Goal: Check status: Check status

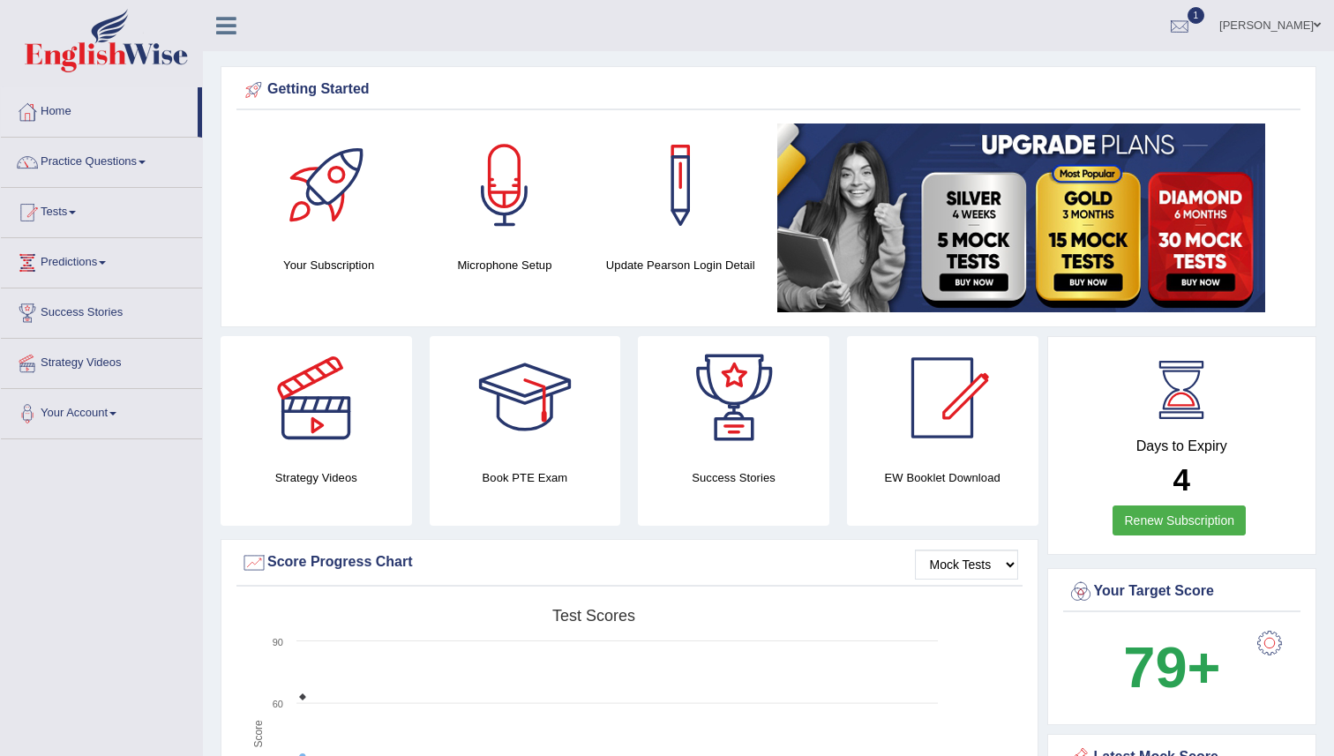
click at [1167, 14] on div at bounding box center [1180, 26] width 26 height 26
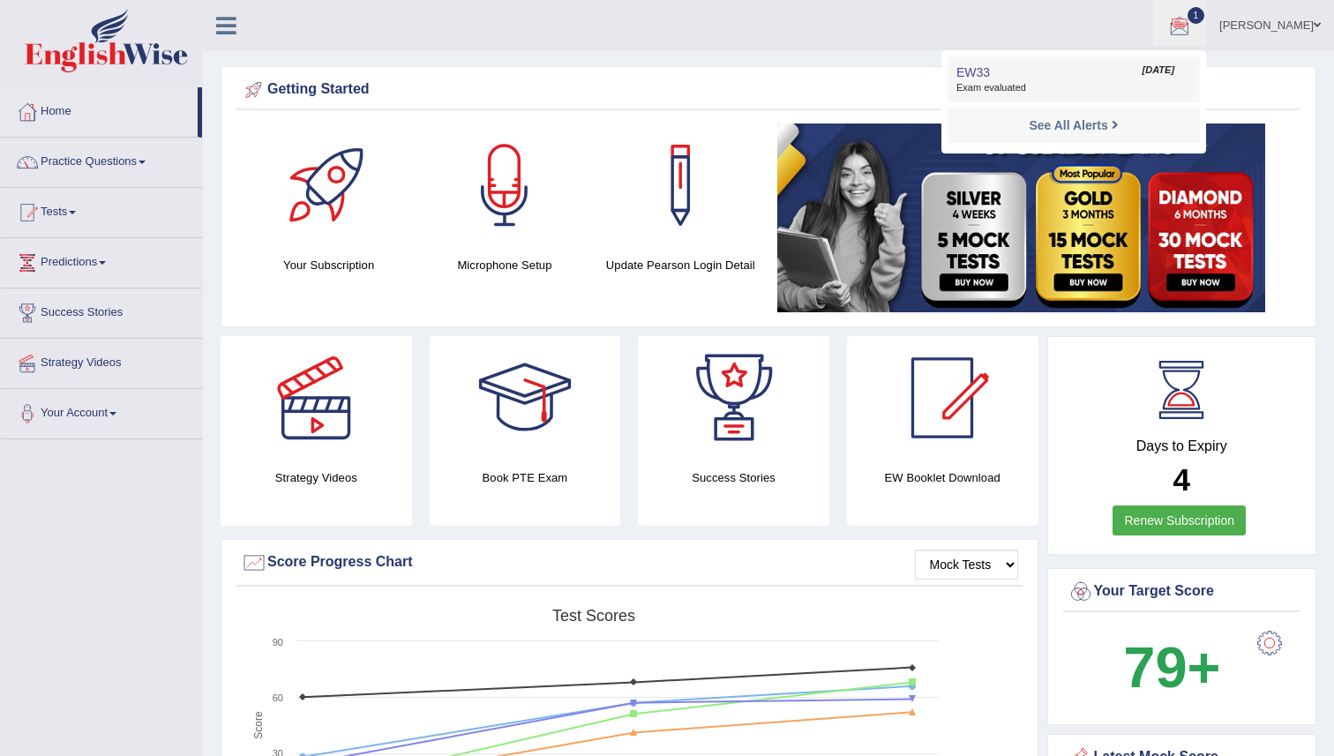
click at [992, 85] on span "Exam evaluated" at bounding box center [1074, 88] width 235 height 14
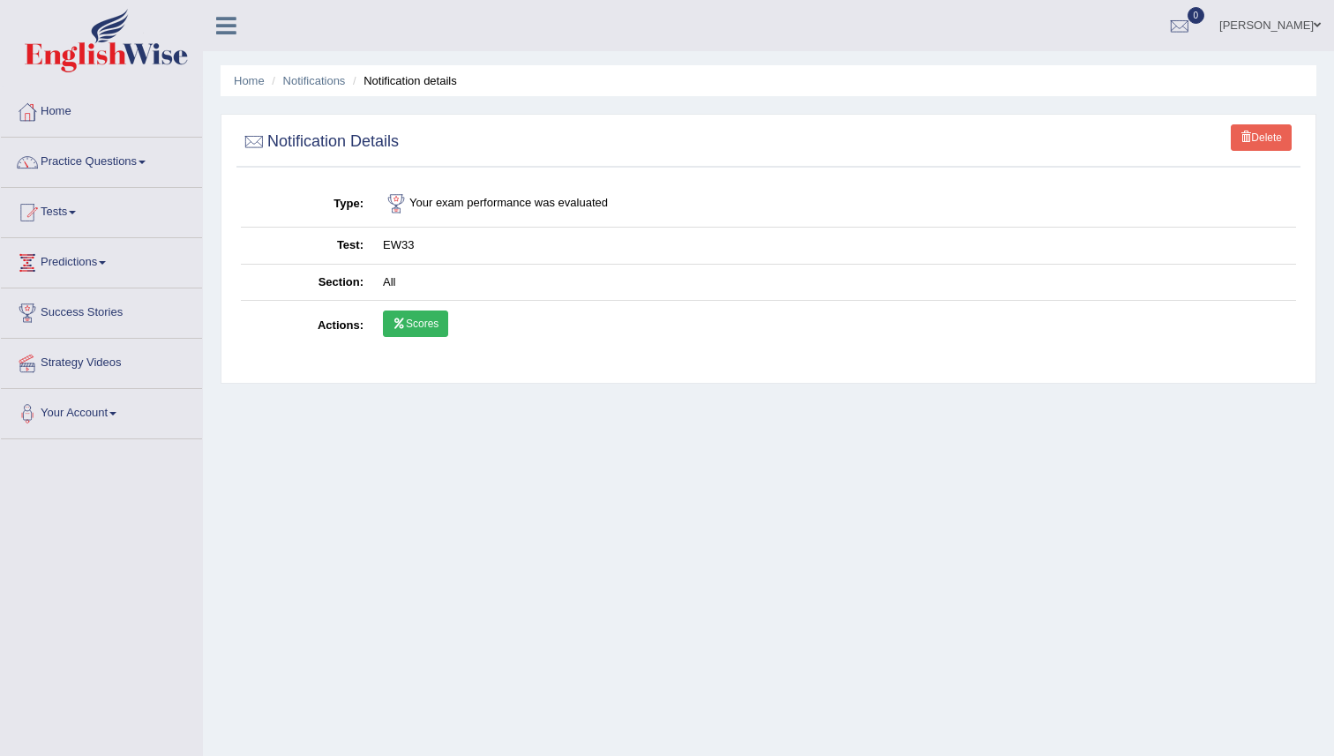
click at [400, 321] on icon at bounding box center [399, 324] width 13 height 11
